Goal: Task Accomplishment & Management: Complete application form

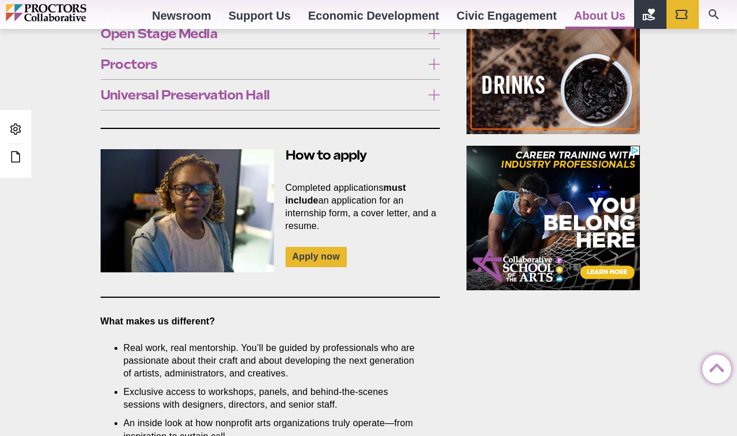
scroll to position [842, 0]
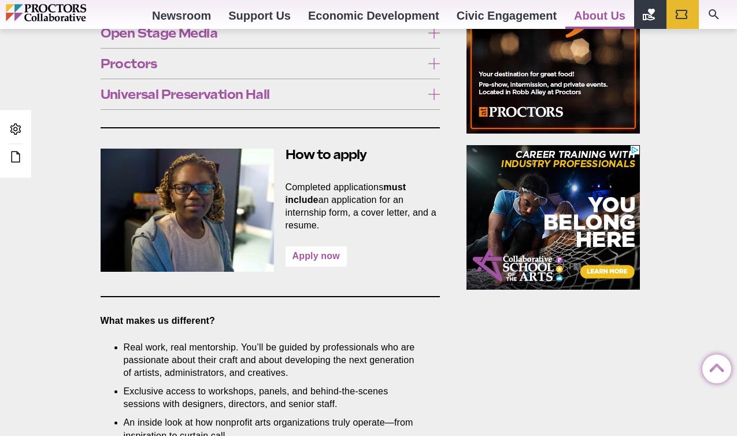
click at [329, 246] on link "Apply now" at bounding box center [316, 256] width 61 height 20
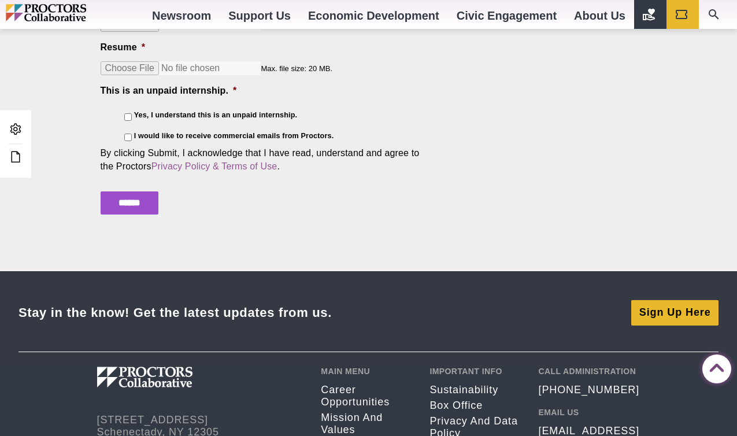
scroll to position [2034, 0]
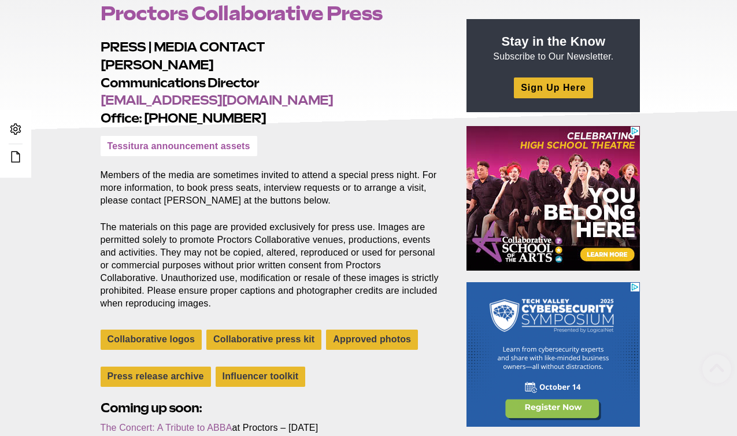
scroll to position [214, 0]
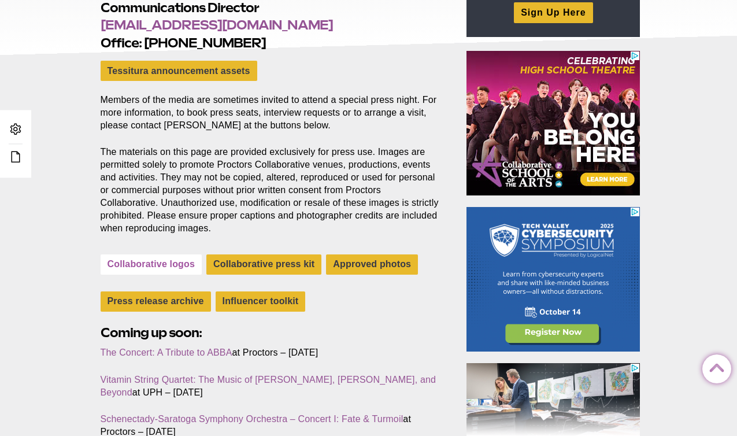
click at [151, 268] on link "Collaborative logos" at bounding box center [152, 264] width 102 height 20
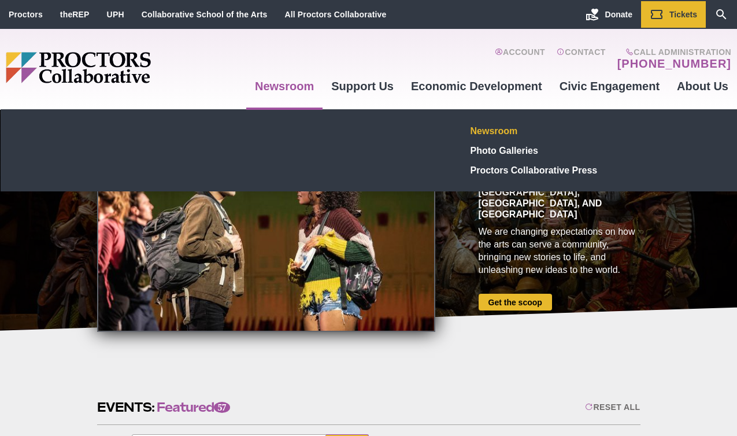
click at [490, 131] on link "Newsroom" at bounding box center [550, 131] width 169 height 20
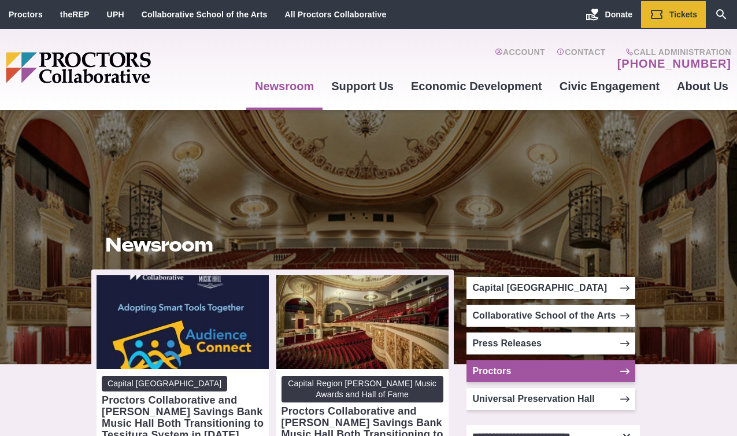
click at [514, 373] on link "Proctors" at bounding box center [550, 371] width 169 height 22
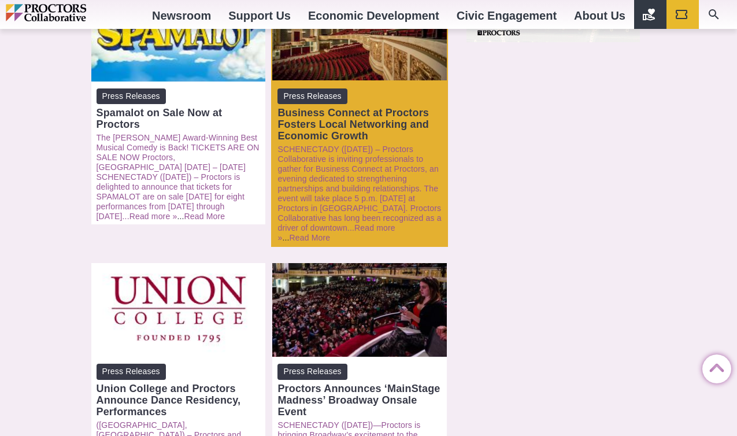
scroll to position [961, 0]
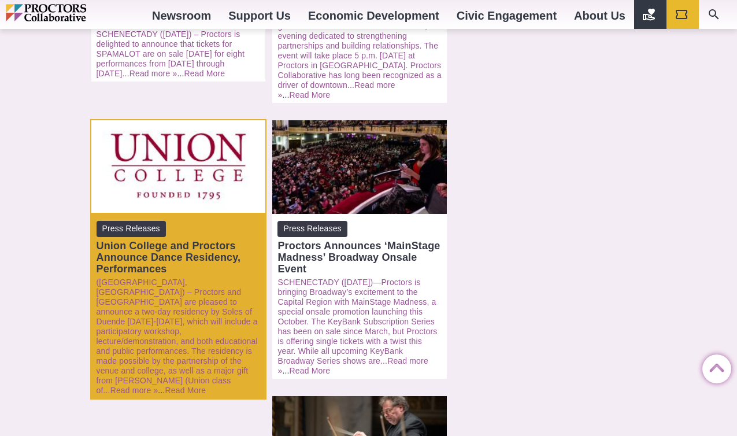
click at [209, 240] on div "Union College and Proctors Announce Dance Residency, Performances" at bounding box center [179, 257] width 164 height 35
